Goal: Task Accomplishment & Management: Manage account settings

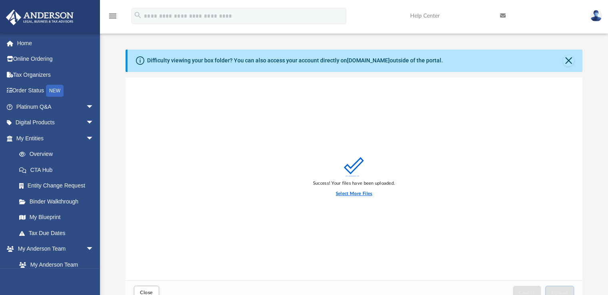
click at [360, 192] on label "Select More Files" at bounding box center [354, 193] width 36 height 7
click at [0, 0] on input "Select More Files" at bounding box center [0, 0] width 0 height 0
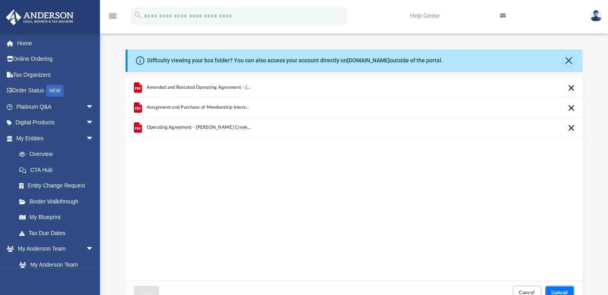
click at [552, 288] on button "Upload" at bounding box center [559, 293] width 29 height 14
click at [529, 290] on span "Cancel" at bounding box center [527, 292] width 16 height 5
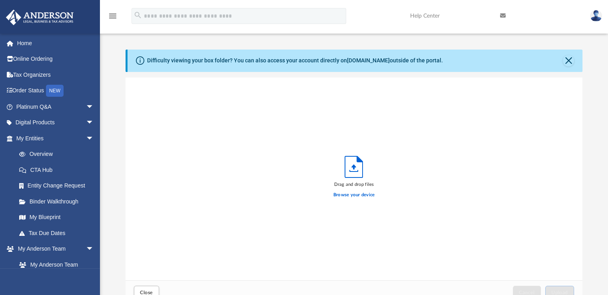
click at [42, 48] on link "Home" at bounding box center [56, 43] width 100 height 16
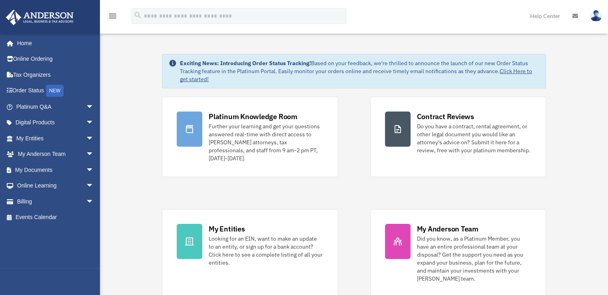
click at [74, 172] on link "My Documents arrow_drop_down" at bounding box center [56, 170] width 100 height 16
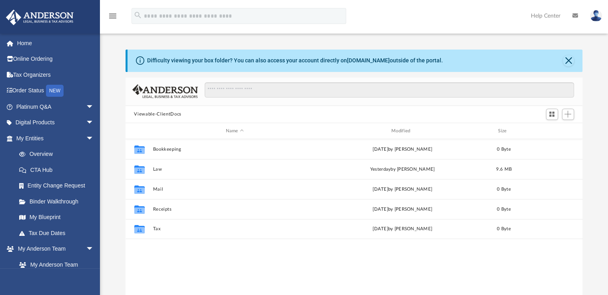
scroll to position [176, 451]
click at [159, 167] on button "Law" at bounding box center [235, 169] width 164 height 5
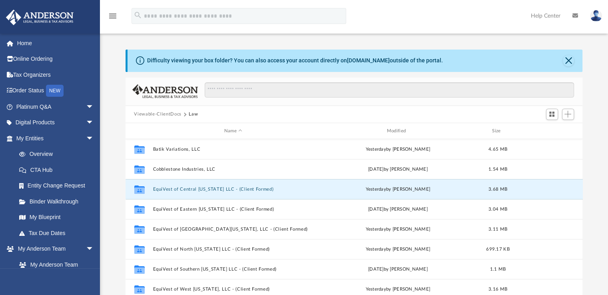
click at [169, 189] on button "EquiVest of Central Florida LLC - (Client Formed)" at bounding box center [233, 189] width 161 height 5
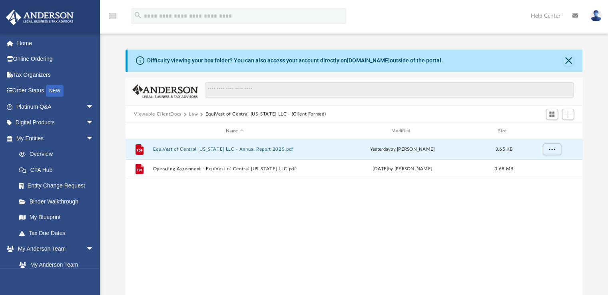
click at [182, 150] on button "EquiVest of Central Florida LLC - Annual Report 2025.pdf" at bounding box center [235, 149] width 164 height 5
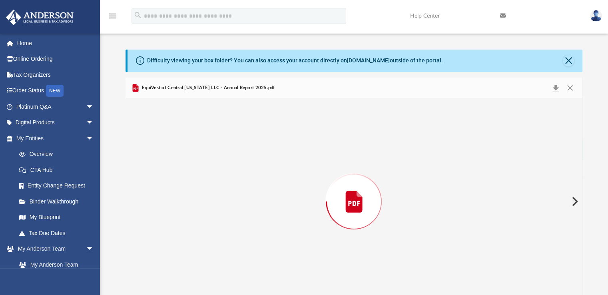
scroll to position [10, 0]
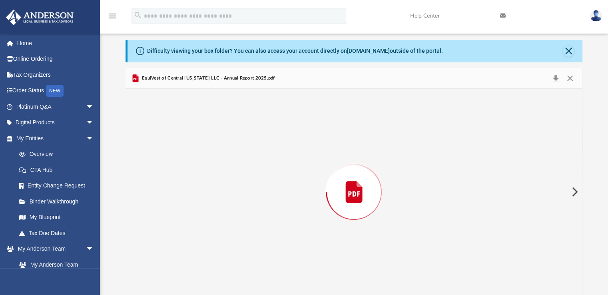
click at [182, 150] on div "Preview" at bounding box center [355, 192] width 458 height 206
click at [567, 78] on button "Close" at bounding box center [570, 78] width 14 height 12
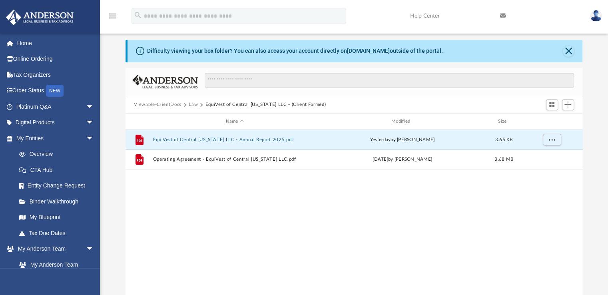
click at [193, 106] on button "Law" at bounding box center [193, 104] width 9 height 7
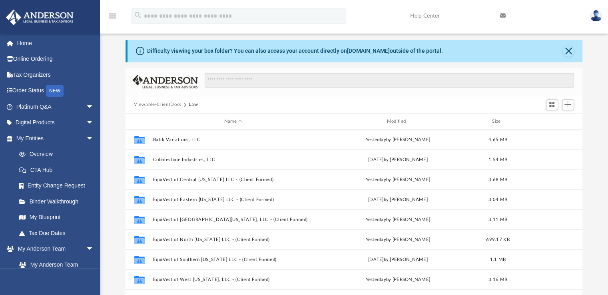
click at [193, 106] on button "Law" at bounding box center [193, 104] width 9 height 7
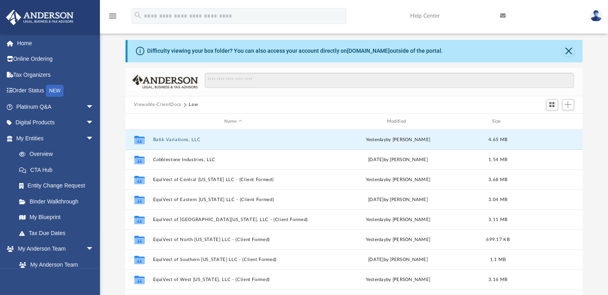
click at [187, 137] on button "Batik Variations, LLC" at bounding box center [233, 139] width 161 height 5
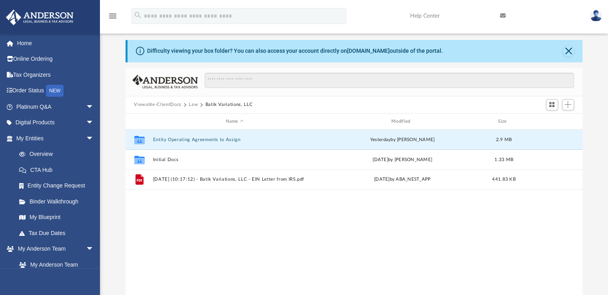
click at [189, 138] on button "Entity Operating Agreements to Assign" at bounding box center [235, 139] width 164 height 5
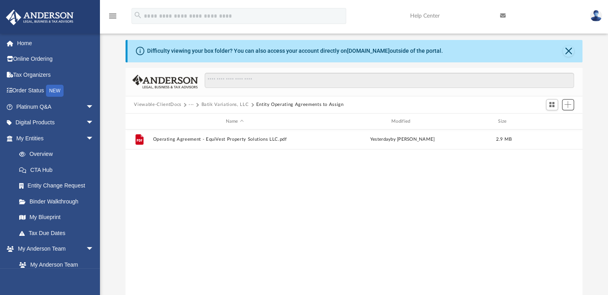
click at [565, 106] on span "Add" at bounding box center [568, 104] width 7 height 7
click at [552, 119] on li "Upload" at bounding box center [557, 120] width 26 height 8
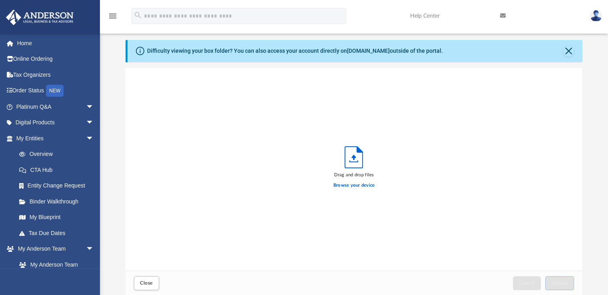
scroll to position [197, 451]
click at [372, 186] on label "Browse your device" at bounding box center [355, 185] width 42 height 7
click at [0, 0] on input "Browse your device" at bounding box center [0, 0] width 0 height 0
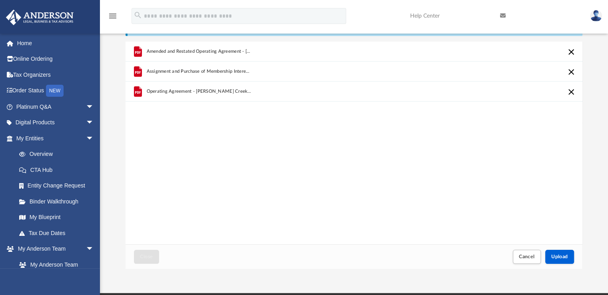
scroll to position [37, 0]
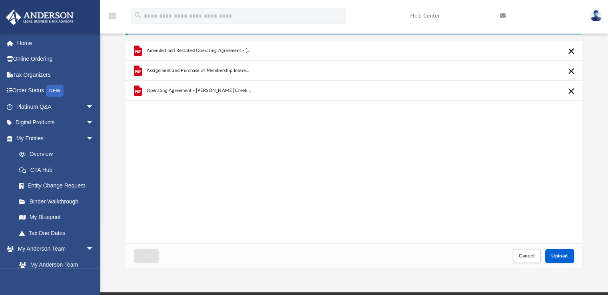
click at [551, 247] on div "Close Cancel Upload" at bounding box center [355, 256] width 458 height 24
click at [550, 251] on button "Upload" at bounding box center [559, 256] width 29 height 14
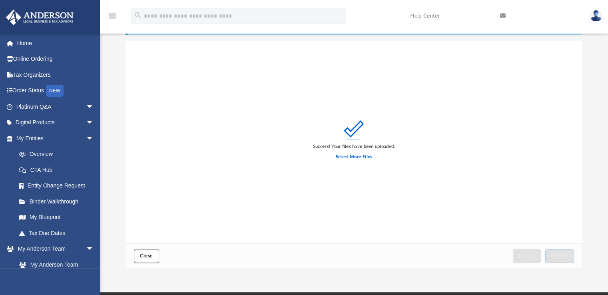
click at [148, 258] on span "Close" at bounding box center [146, 256] width 13 height 5
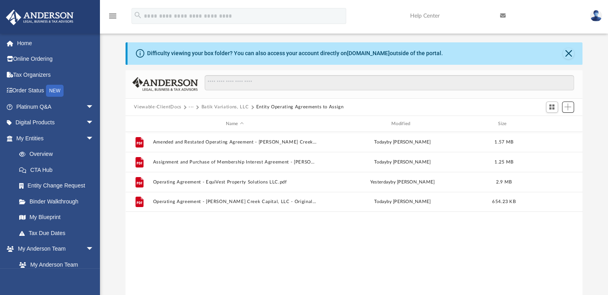
scroll to position [0, 0]
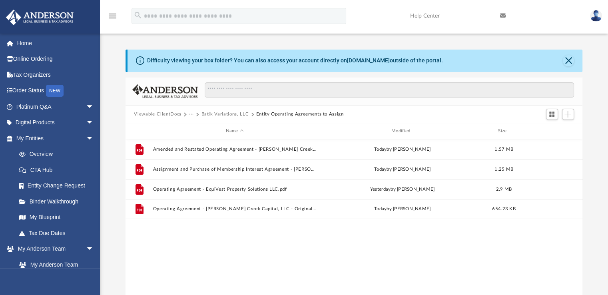
click at [156, 115] on button "Viewable-ClientDocs" at bounding box center [157, 114] width 47 height 7
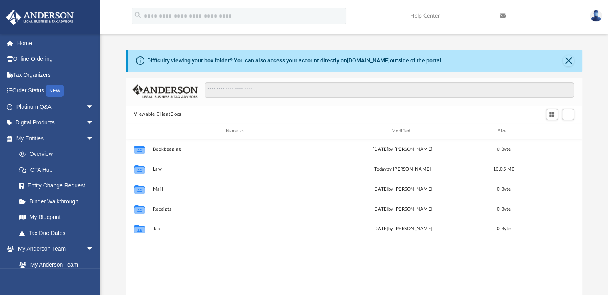
click at [360, 242] on div "Collaborated Folder Bookkeeping Wed Jul 2 2025 by Charles Rogler 0 Byte Collabo…" at bounding box center [355, 222] width 458 height 166
click at [350, 253] on div "Collaborated Folder Bookkeeping Wed Jul 2 2025 by Charles Rogler 0 Byte Collabo…" at bounding box center [355, 222] width 458 height 166
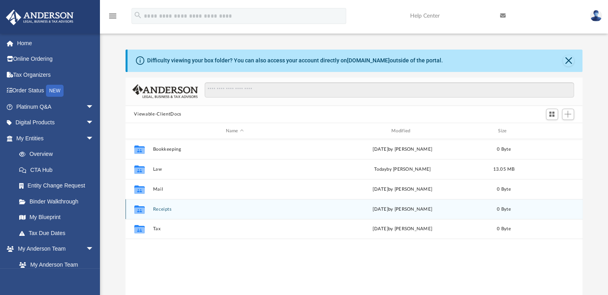
drag, startPoint x: 299, startPoint y: 213, endPoint x: 275, endPoint y: 194, distance: 31.0
click at [275, 194] on div "Collaborated Folder Bookkeeping Wed Jul 2 2025 by Charles Rogler 0 Byte Collabo…" at bounding box center [355, 189] width 458 height 100
